Goal: Navigation & Orientation: Find specific page/section

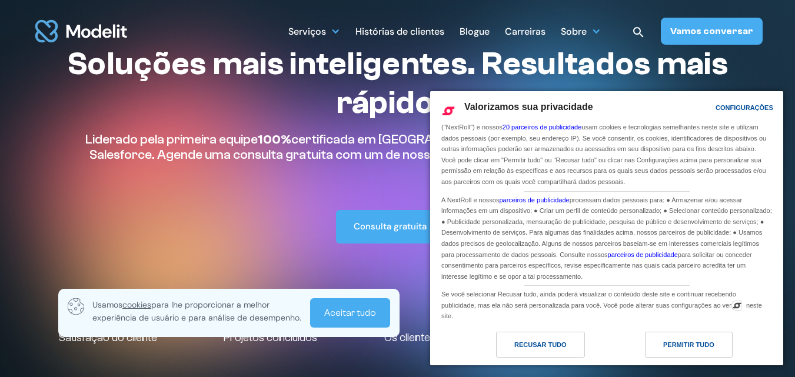
click at [663, 342] on div "Permitir Tudo" at bounding box center [689, 345] width 88 height 26
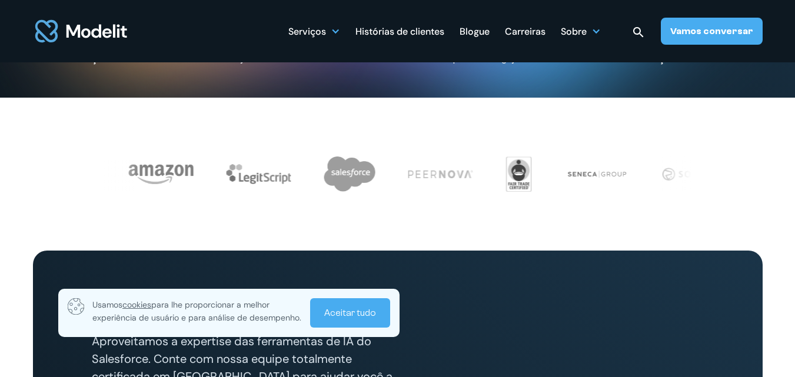
scroll to position [288, 0]
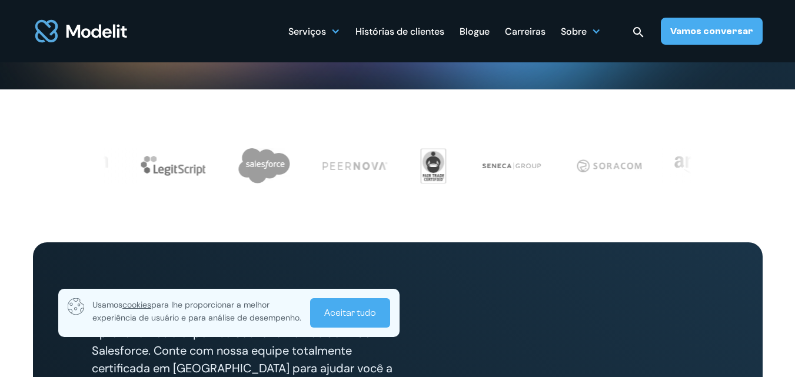
click at [345, 309] on font "Aceitar tudo" at bounding box center [350, 313] width 52 height 11
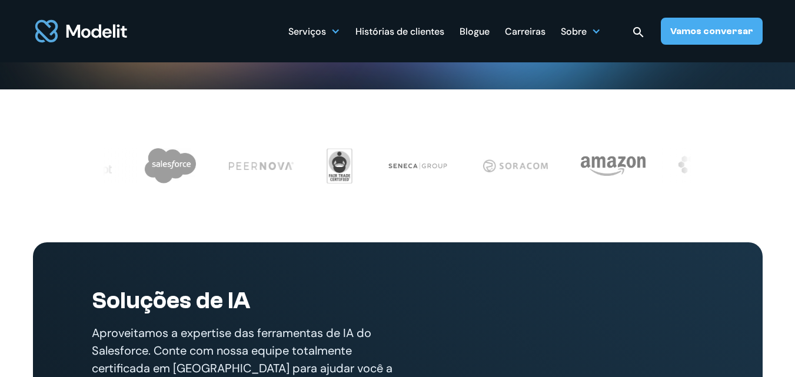
click at [523, 31] on font "Carreiras" at bounding box center [525, 31] width 41 height 12
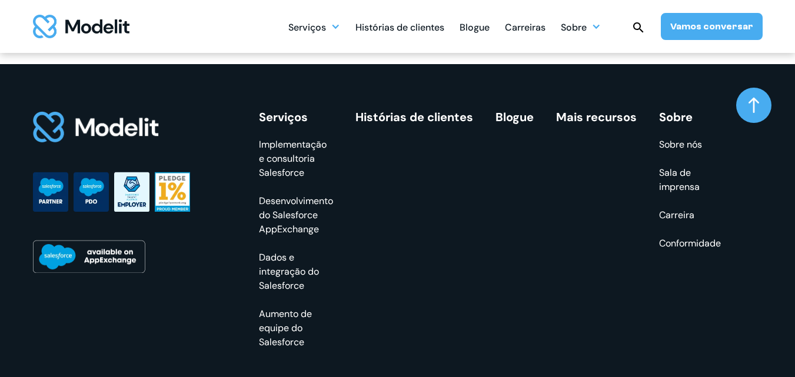
scroll to position [2422, 0]
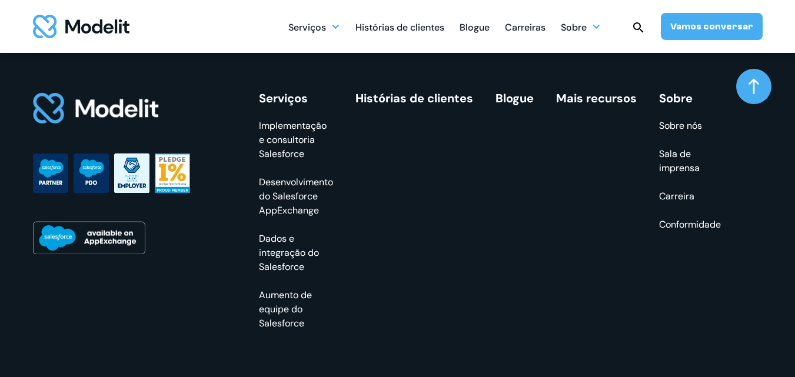
click at [681, 190] on font "Carreira" at bounding box center [676, 196] width 35 height 12
